Goal: Ask a question

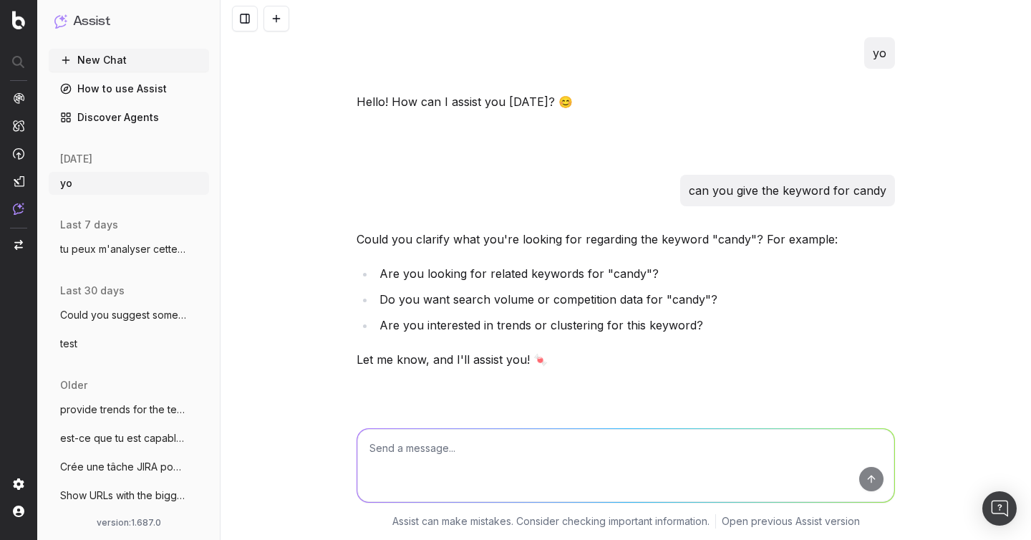
click at [129, 246] on span "tu peux m'analyser cette page : https://" at bounding box center [123, 249] width 126 height 14
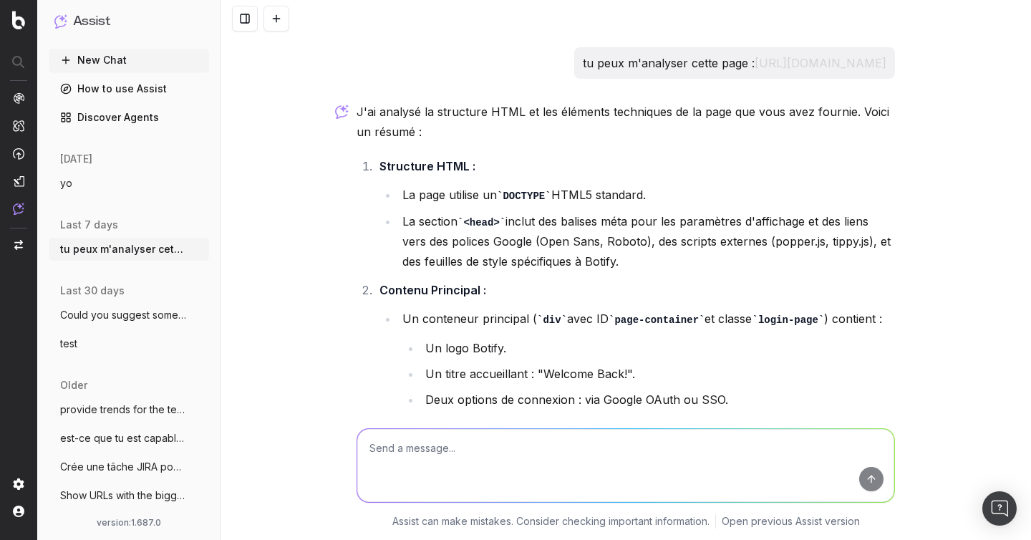
scroll to position [3324, 0]
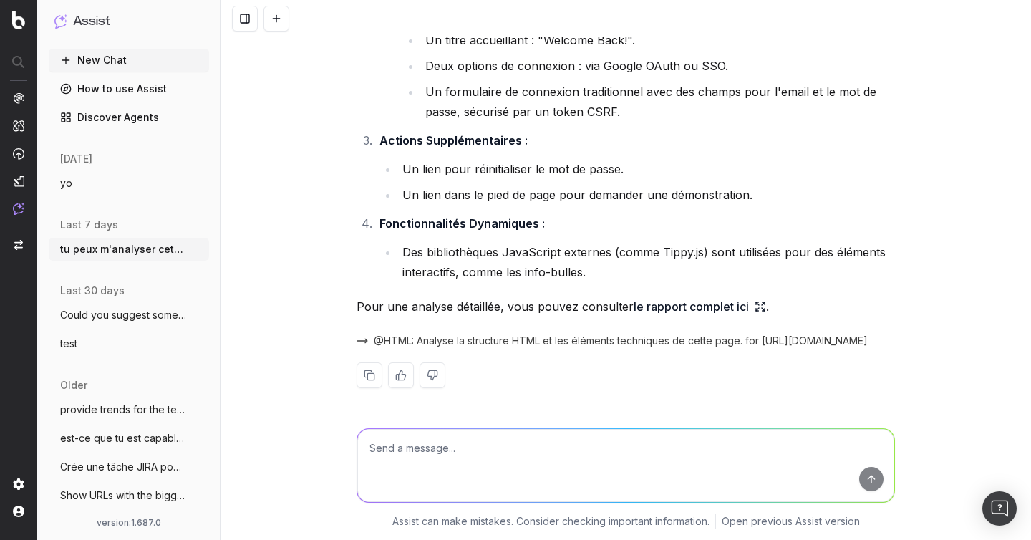
click at [488, 339] on span "@HTML: Analyse la structure HTML et les éléments techniques de cette page. for …" at bounding box center [621, 341] width 494 height 14
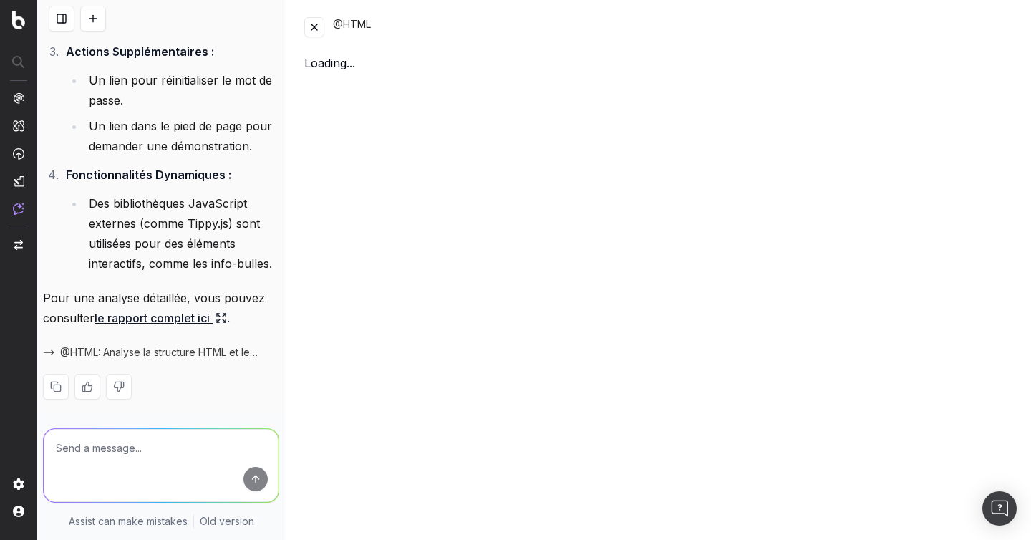
scroll to position [3340, 0]
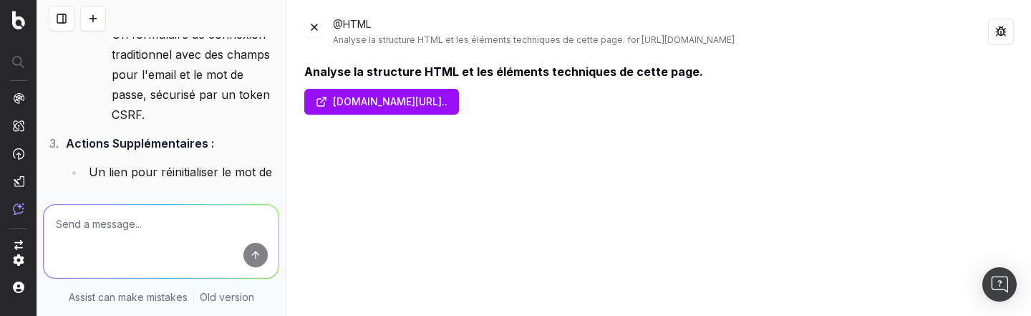
click at [536, 223] on div "Analyse la structure HTML et les éléments techniques de cette page. [DOMAIN_NAM…" at bounding box center [659, 181] width 710 height 236
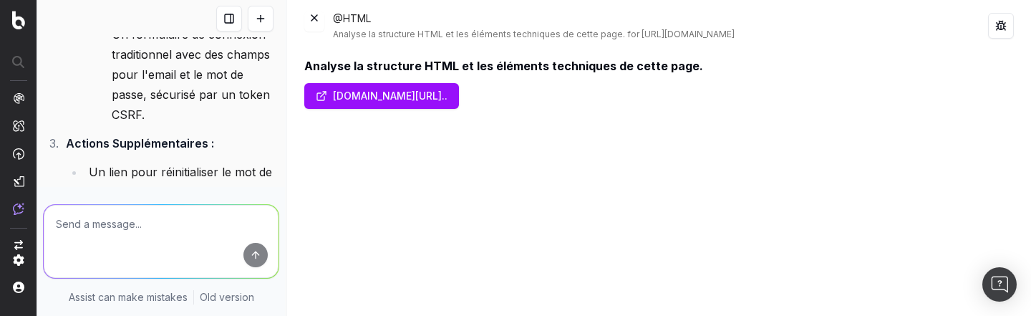
click at [462, 270] on div "Analyse la structure HTML et les éléments techniques de cette page. [DOMAIN_NAM…" at bounding box center [659, 177] width 710 height 241
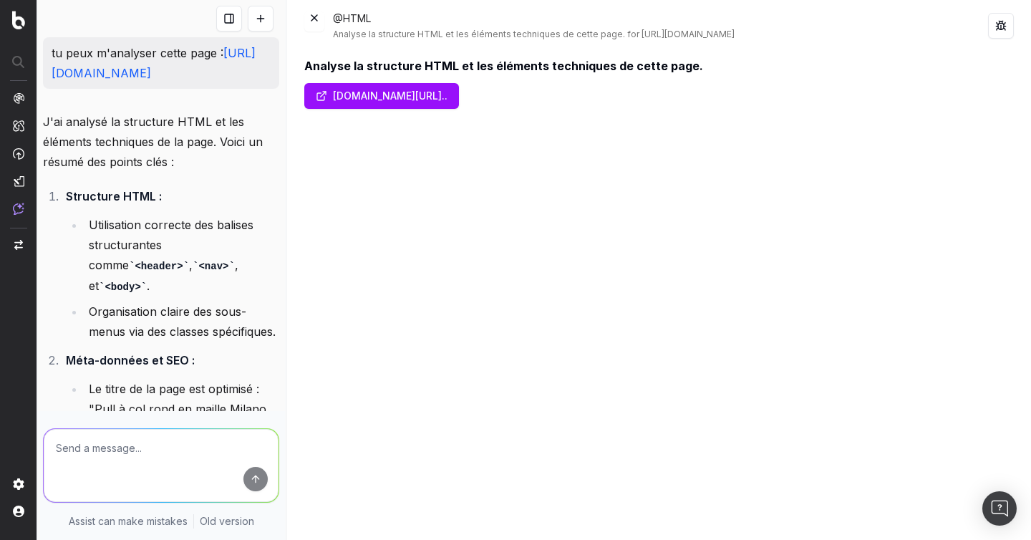
scroll to position [3340, 0]
